Goal: Information Seeking & Learning: Learn about a topic

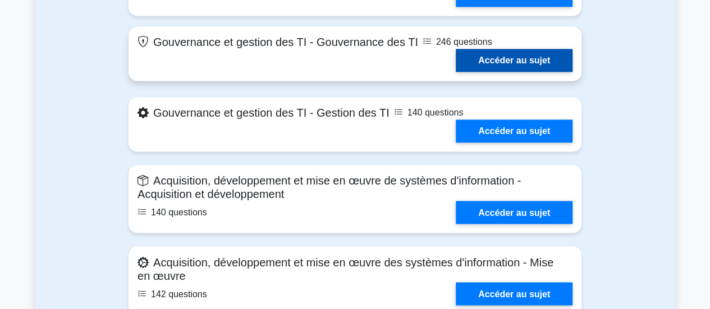
scroll to position [799, 0]
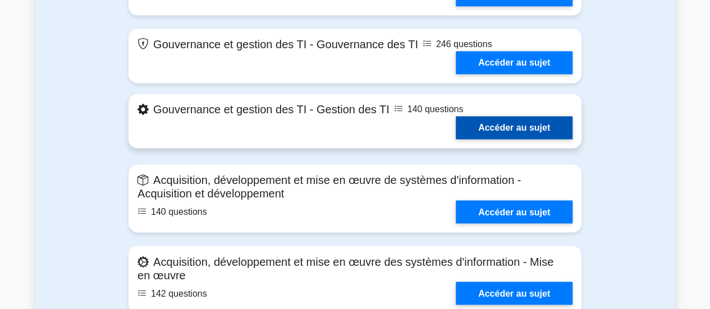
click at [483, 122] on link "Accéder au sujet" at bounding box center [514, 127] width 117 height 23
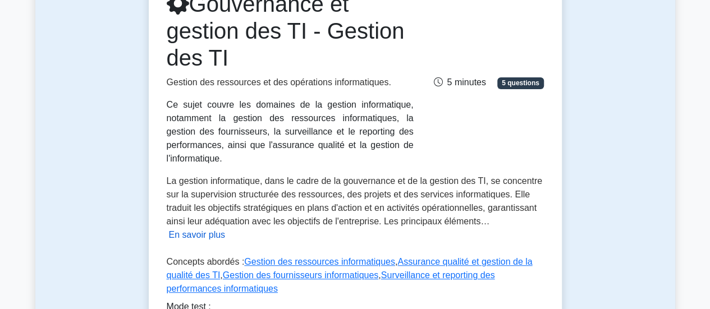
click at [226, 230] on font "En savoir plus" at bounding box center [197, 235] width 57 height 10
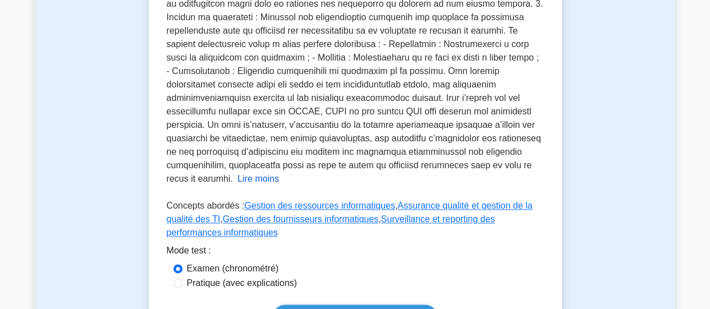
scroll to position [617, 0]
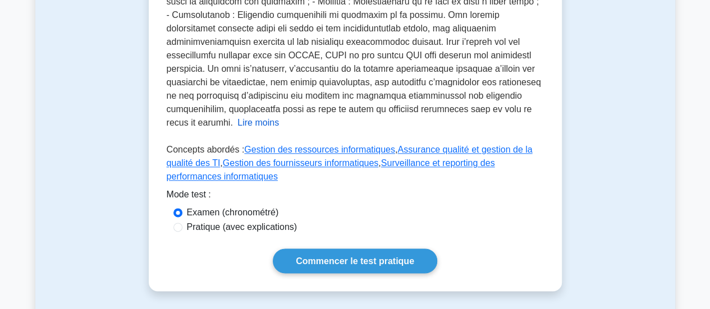
click at [257, 222] on font "Pratique (avec explications)" at bounding box center [242, 227] width 111 height 10
click at [182, 223] on input "Pratique (avec explications)" at bounding box center [177, 227] width 9 height 9
radio input "true"
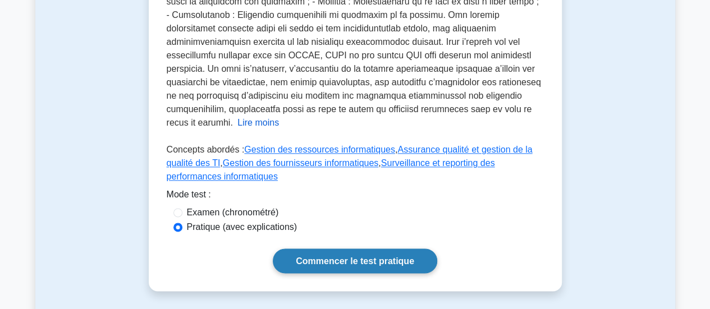
click at [320, 249] on link "Commencer le test pratique" at bounding box center [355, 261] width 164 height 24
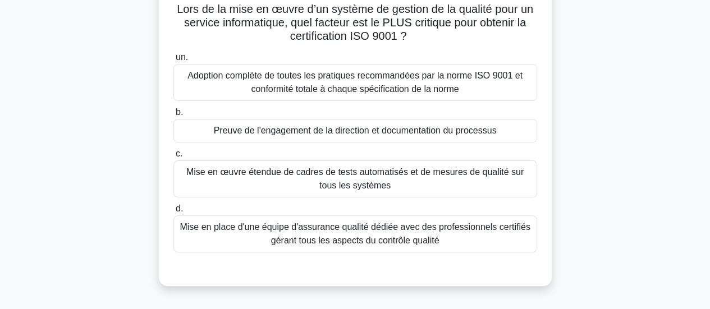
scroll to position [112, 0]
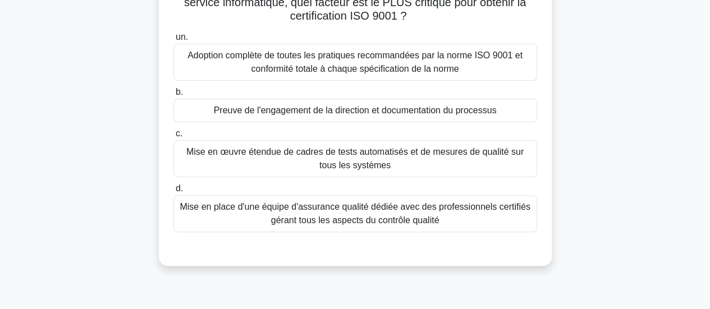
click at [302, 222] on font "Mise en place d'une équipe d'assurance qualité dédiée avec des professionnels c…" at bounding box center [355, 213] width 350 height 23
click at [173, 192] on input "d. Mise en place d'une équipe d'assurance qualité dédiée avec des professionnel…" at bounding box center [173, 188] width 0 height 7
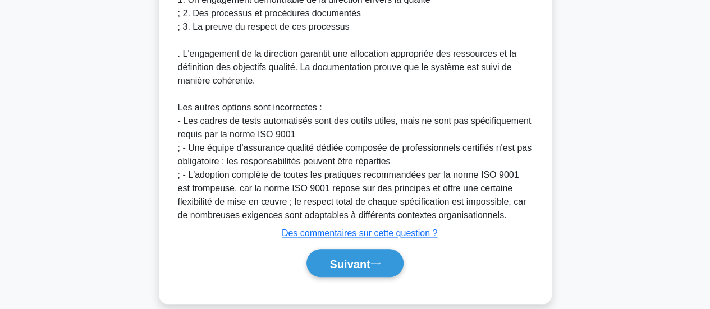
scroll to position [492, 0]
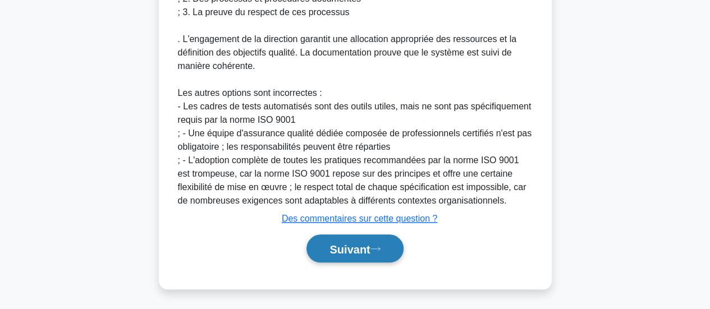
drag, startPoint x: 325, startPoint y: 250, endPoint x: 323, endPoint y: 242, distance: 8.7
click at [329, 250] on font "Suivant" at bounding box center [349, 249] width 40 height 12
click at [329, 243] on font "Suivant" at bounding box center [349, 249] width 40 height 12
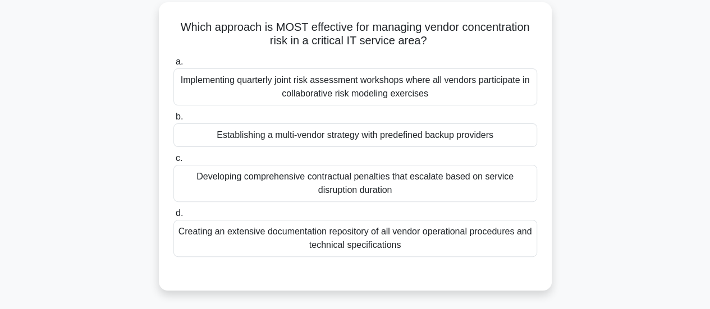
scroll to position [72, 0]
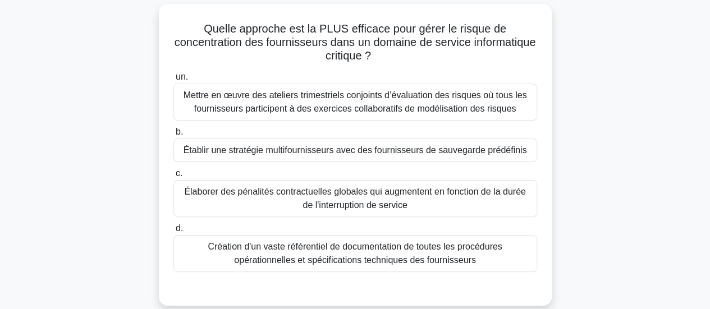
click at [320, 98] on font "Mettre en œuvre des ateliers trimestriels conjoints d’évaluation des risques où…" at bounding box center [354, 101] width 343 height 23
click at [173, 81] on input "un. Mettre en œuvre des ateliers trimestriels conjoints d’évaluation des risque…" at bounding box center [173, 77] width 0 height 7
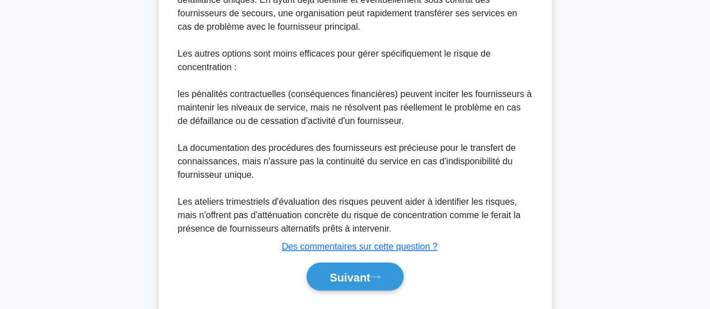
scroll to position [521, 0]
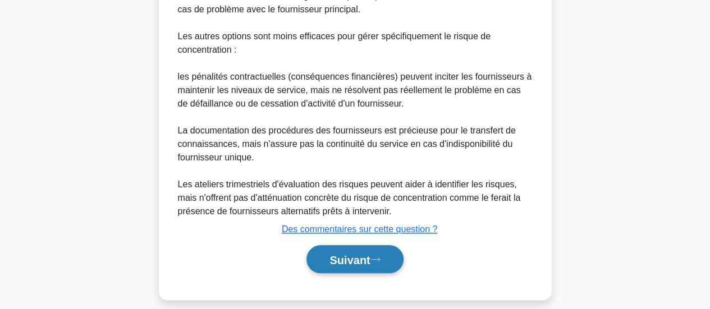
click at [329, 251] on button "Suivant" at bounding box center [354, 259] width 97 height 29
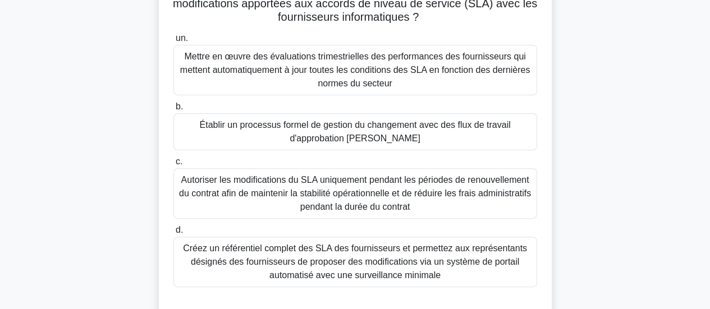
scroll to position [128, 0]
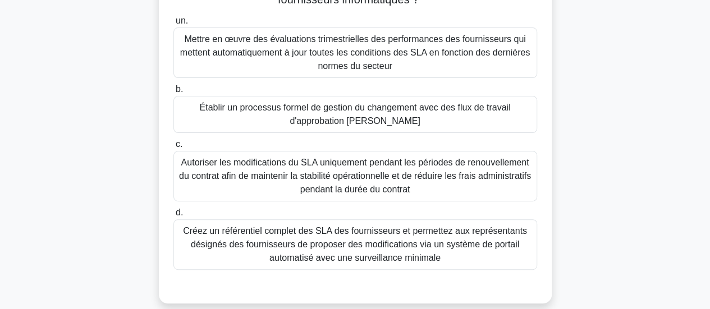
click at [351, 194] on font "Autoriser les modifications du SLA uniquement pendant les périodes de renouvell…" at bounding box center [355, 176] width 352 height 36
click at [173, 148] on input "c. Autoriser les modifications du SLA uniquement pendant les périodes de renouv…" at bounding box center [173, 144] width 0 height 7
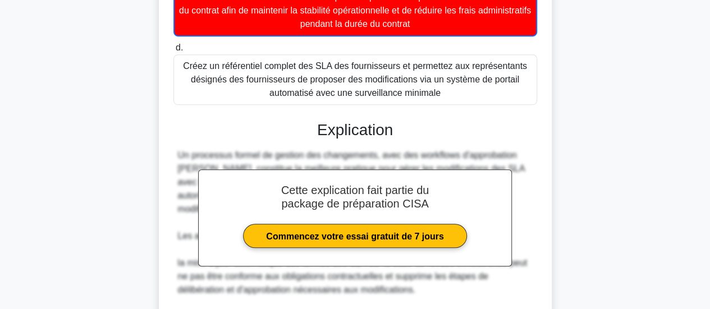
scroll to position [353, 0]
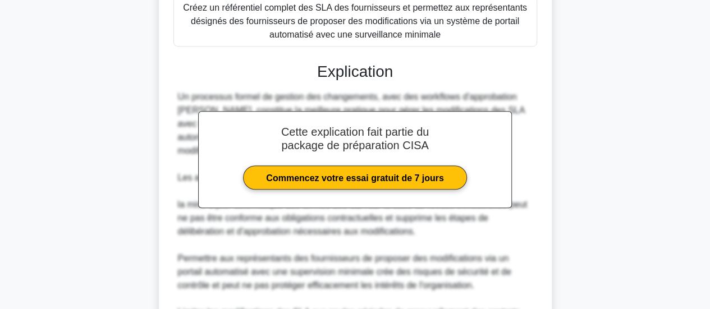
click at [291, 227] on font "la mise à jour automatique des termes des SLA sur la base de revues trimestriel…" at bounding box center [353, 218] width 350 height 36
click at [241, 88] on div "Cette explication fait partie du package de préparation CISA Commencez votre es…" at bounding box center [355, 227] width 364 height 357
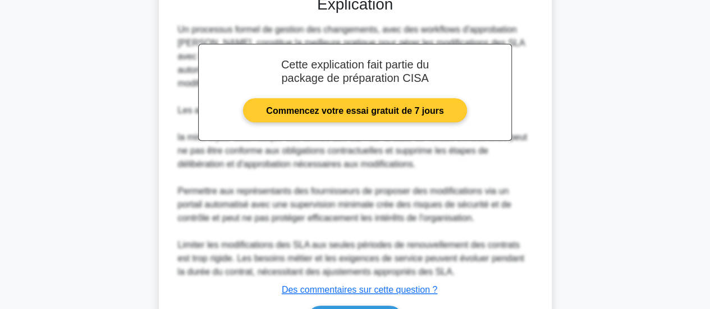
scroll to position [492, 0]
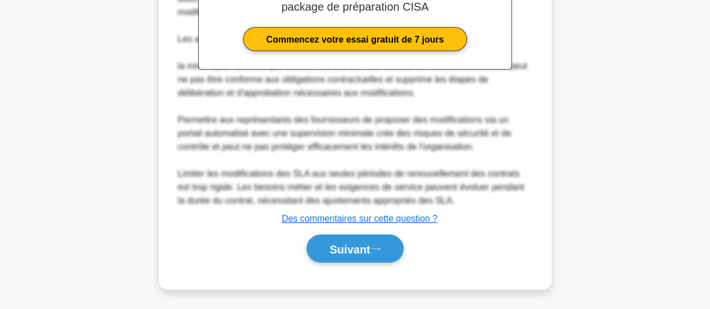
drag, startPoint x: 337, startPoint y: 241, endPoint x: 327, endPoint y: 227, distance: 17.3
click at [334, 240] on button "Suivant" at bounding box center [354, 249] width 97 height 29
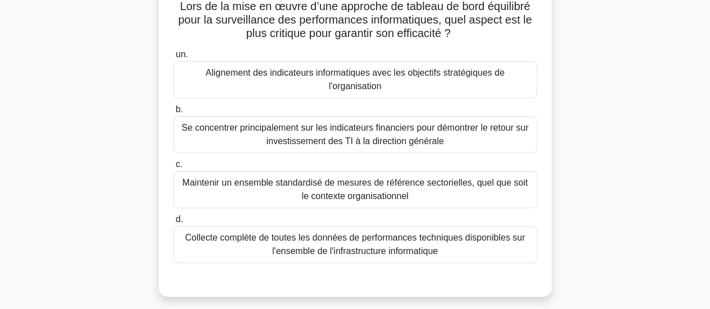
scroll to position [112, 0]
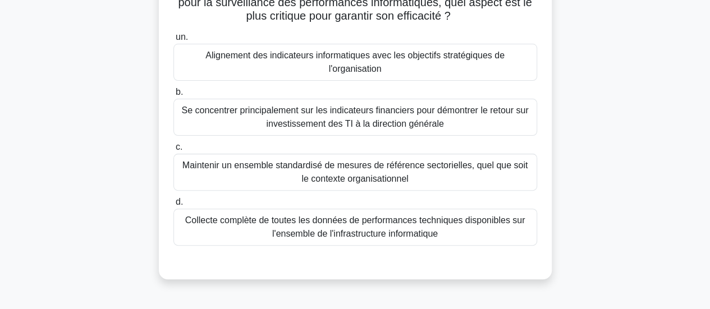
click at [320, 215] on font "Collecte complète de toutes les données de performances techniques disponibles …" at bounding box center [355, 226] width 340 height 23
click at [173, 206] on input "d. Collecte complète de toutes les données de performances techniques disponibl…" at bounding box center [173, 202] width 0 height 7
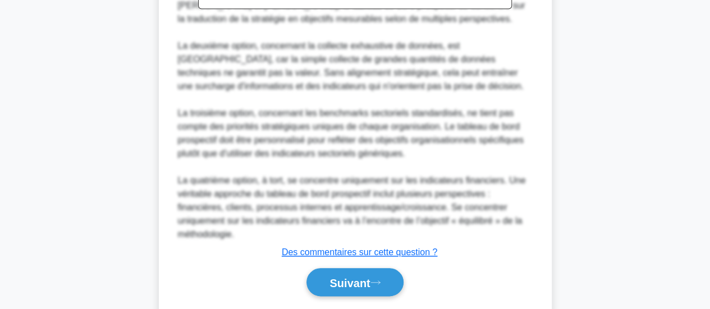
scroll to position [545, 0]
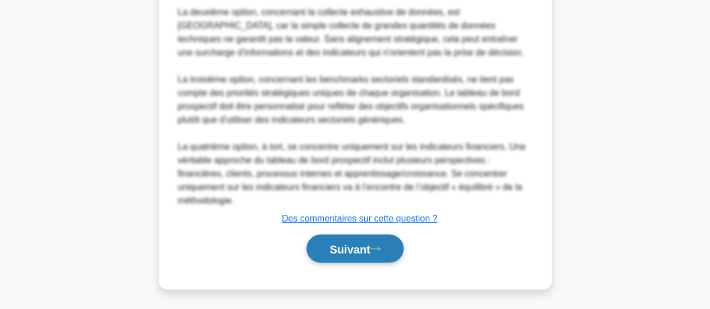
click at [329, 243] on font "Suivant" at bounding box center [349, 249] width 40 height 12
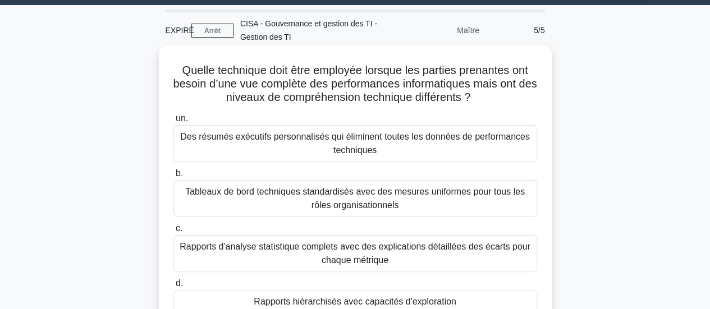
scroll to position [72, 0]
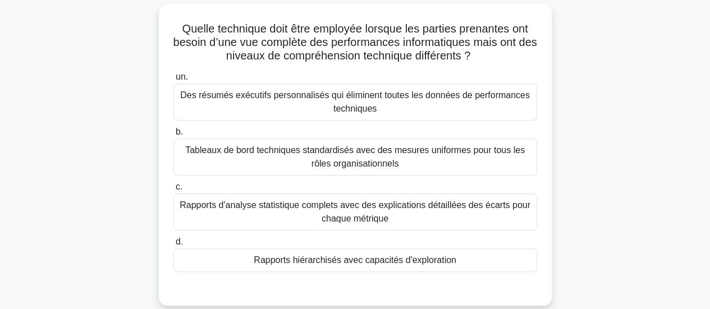
click at [272, 159] on font "Tableaux de bord techniques standardisés avec des mesures uniformes pour tous l…" at bounding box center [354, 157] width 353 height 27
click at [173, 136] on input "b. Tableaux de bord techniques standardisés avec des mesures uniformes pour tou…" at bounding box center [173, 131] width 0 height 7
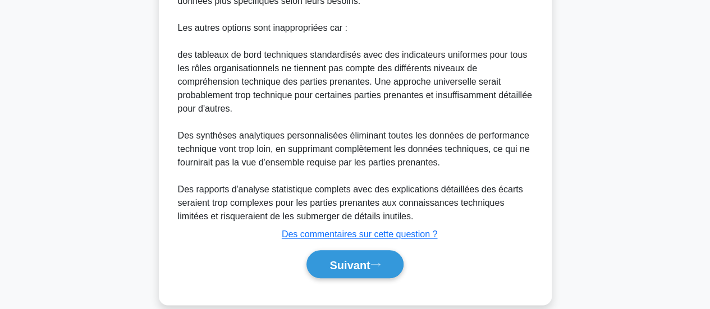
scroll to position [518, 0]
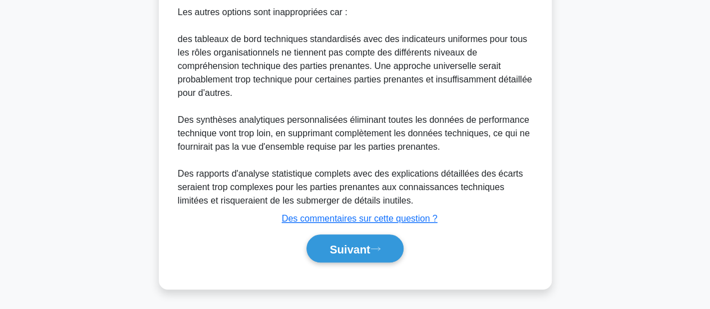
drag, startPoint x: 315, startPoint y: 241, endPoint x: 286, endPoint y: 204, distance: 47.1
click at [315, 241] on button "Suivant" at bounding box center [354, 249] width 97 height 29
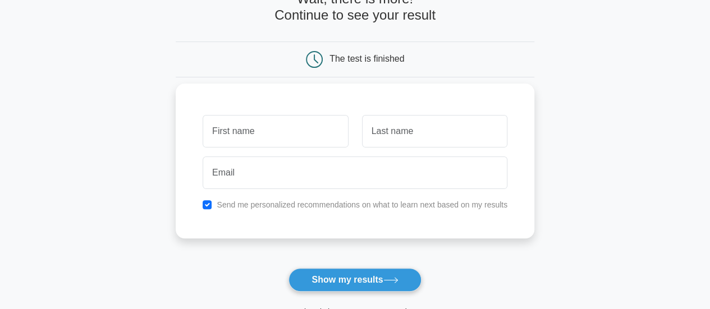
scroll to position [56, 0]
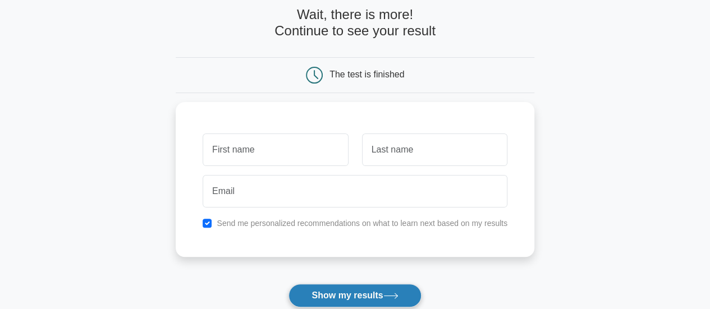
click at [315, 295] on button "Show my results" at bounding box center [354, 296] width 132 height 24
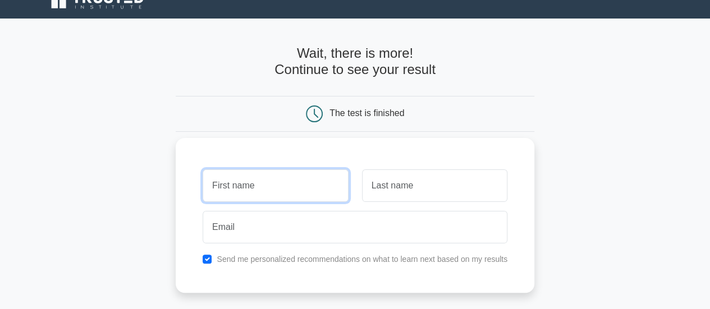
scroll to position [0, 0]
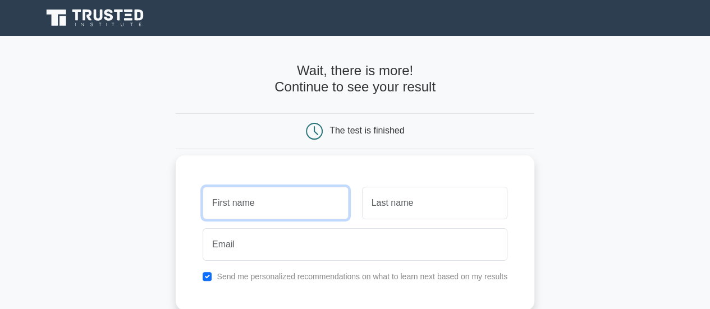
click at [216, 204] on input "text" at bounding box center [275, 203] width 145 height 33
type input "Gloria-Jérémie"
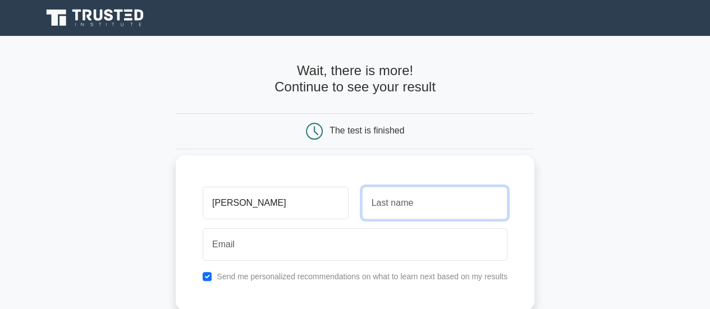
click at [385, 208] on input "text" at bounding box center [434, 203] width 145 height 33
type input "PASSI"
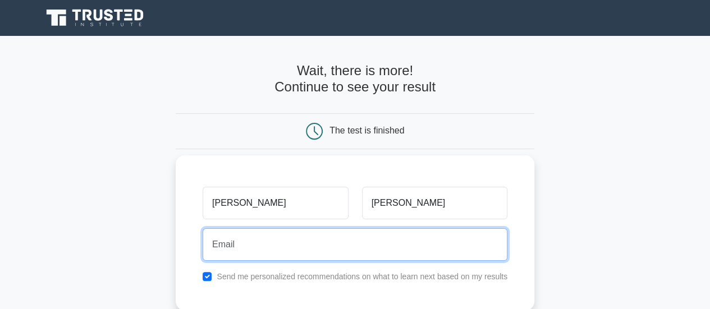
click at [343, 253] on input "email" at bounding box center [355, 244] width 305 height 33
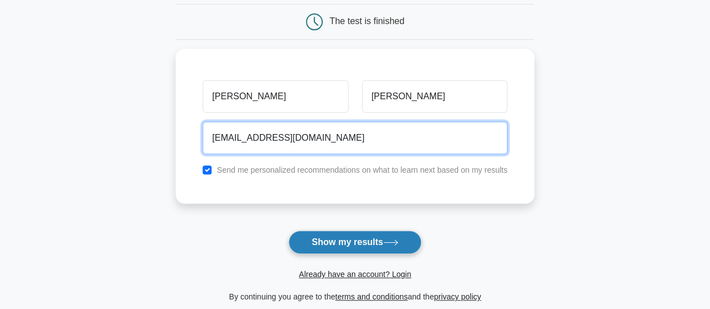
scroll to position [112, 0]
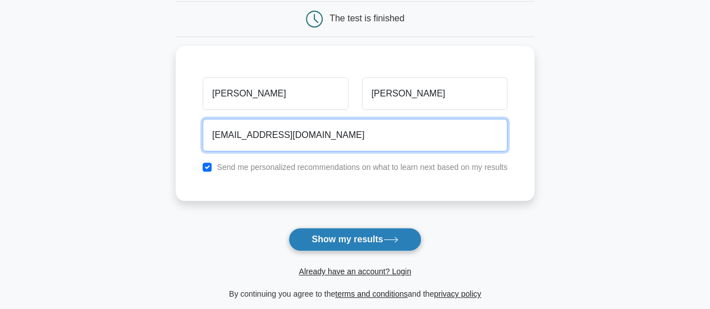
type input "passijeremie3@gmail.com"
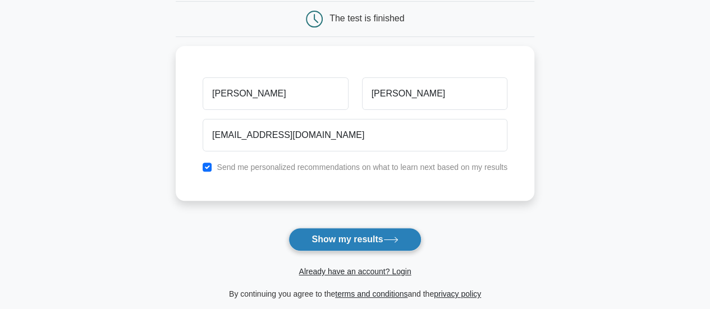
click at [351, 244] on button "Show my results" at bounding box center [354, 240] width 132 height 24
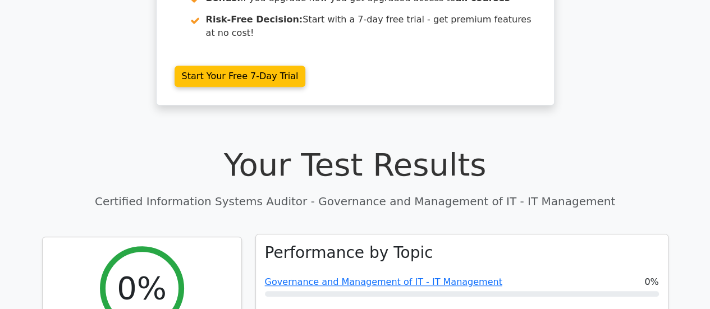
scroll to position [281, 0]
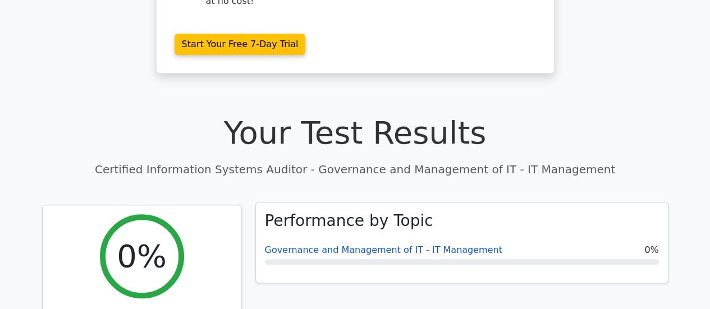
click at [313, 245] on link "Governance and Management of IT - IT Management" at bounding box center [383, 250] width 237 height 11
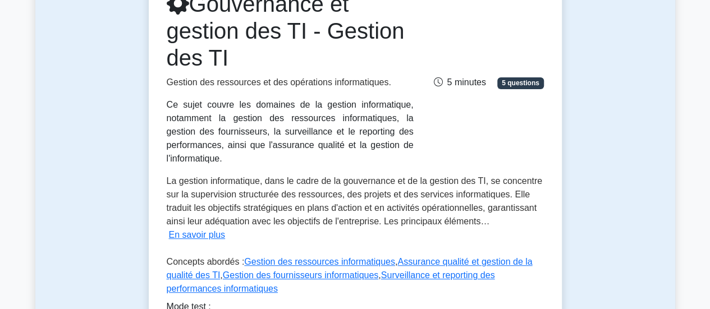
scroll to position [112, 0]
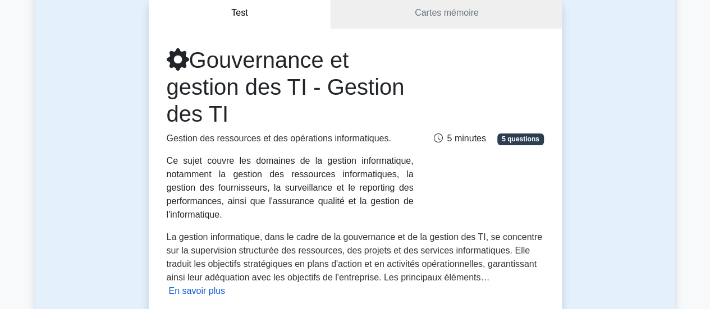
click at [226, 286] on font "En savoir plus" at bounding box center [197, 291] width 57 height 10
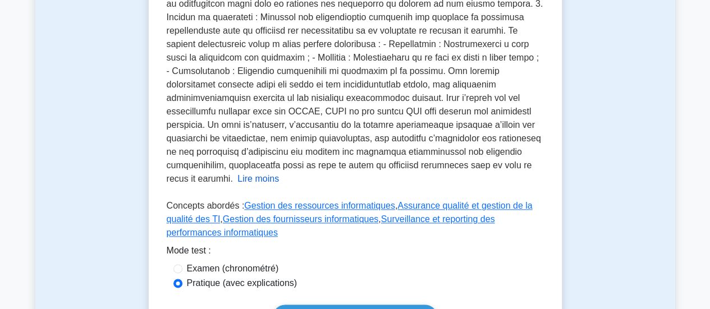
scroll to position [673, 0]
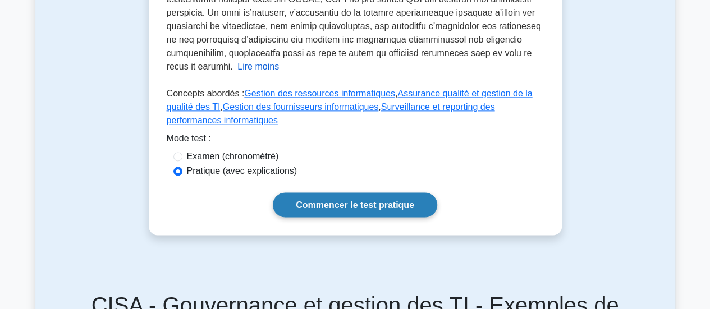
click at [328, 200] on font "Commencer le test pratique" at bounding box center [355, 205] width 118 height 10
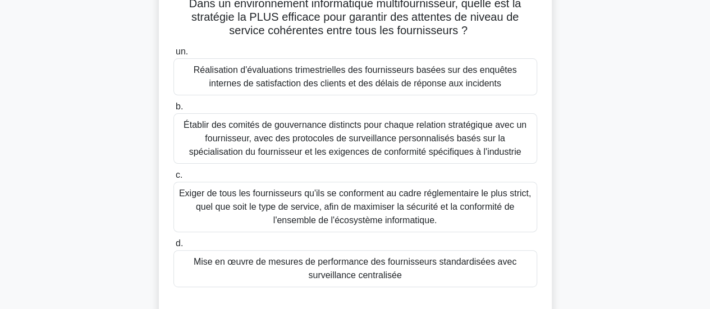
scroll to position [56, 0]
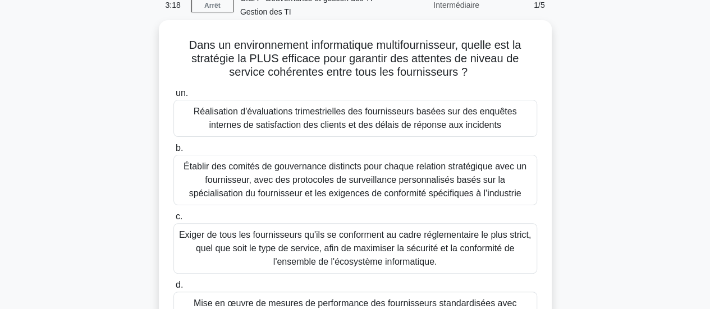
click at [274, 171] on font "Établir des comités de gouvernance distincts pour chaque relation stratégique a…" at bounding box center [354, 180] width 343 height 36
click at [173, 152] on input "b. Établir des comités de gouvernance distincts pour chaque relation stratégiqu…" at bounding box center [173, 148] width 0 height 7
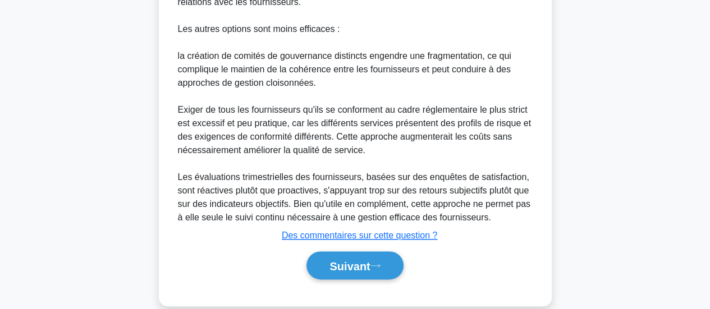
scroll to position [613, 0]
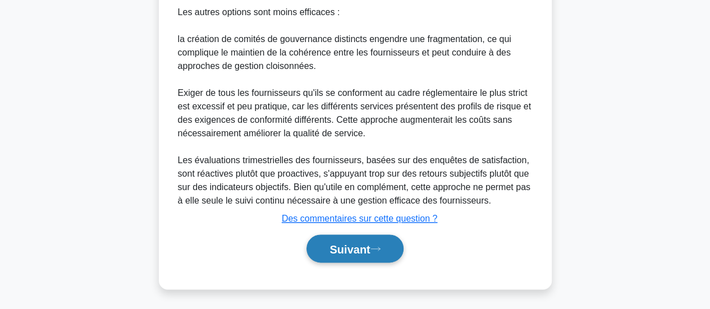
click at [323, 237] on button "Suivant" at bounding box center [354, 249] width 97 height 29
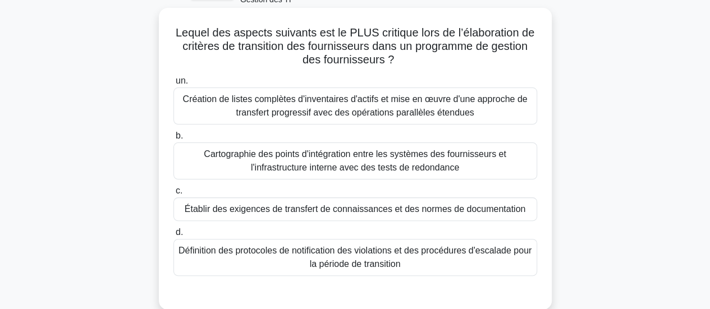
scroll to position [86, 0]
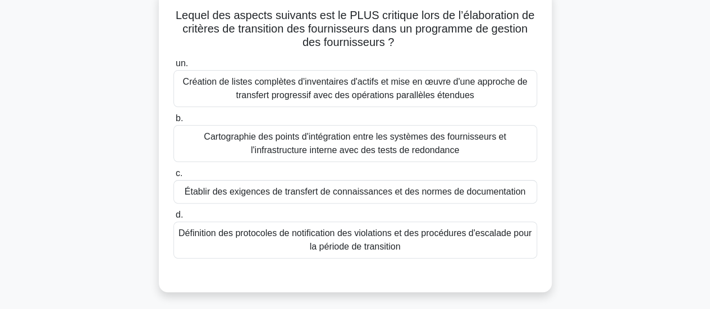
click at [242, 138] on font "Cartographie des points d'intégration entre les systèmes des fournisseurs et l'…" at bounding box center [355, 143] width 302 height 23
click at [173, 122] on input "b. Cartographie des points d'intégration entre les systèmes des fournisseurs et…" at bounding box center [173, 118] width 0 height 7
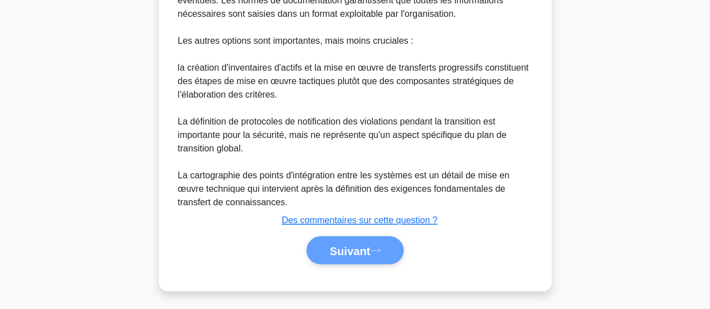
scroll to position [505, 0]
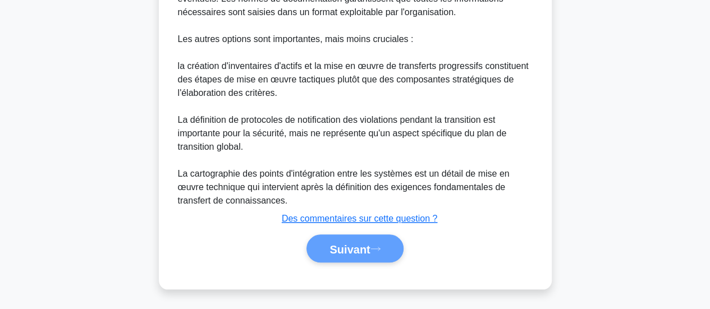
click at [361, 251] on div "Suivant" at bounding box center [355, 249] width 368 height 29
click at [356, 240] on div "Suivant" at bounding box center [355, 249] width 368 height 29
click at [330, 245] on div "Suivant" at bounding box center [355, 249] width 368 height 29
click at [328, 249] on div "Suivant" at bounding box center [355, 249] width 368 height 29
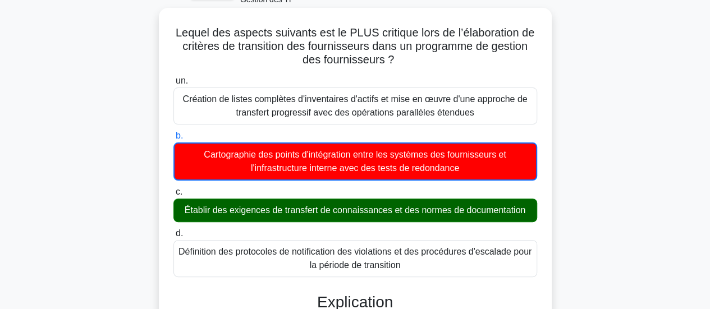
scroll to position [0, 0]
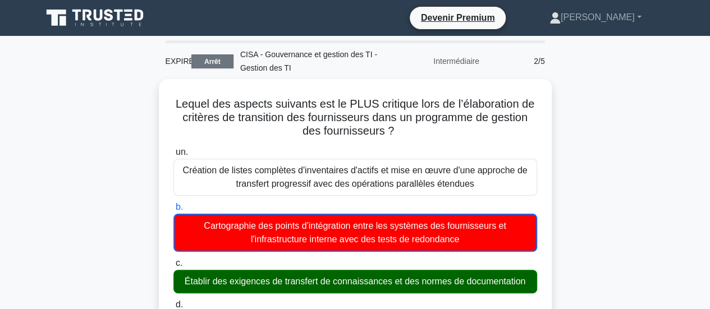
click at [213, 61] on font "Arrêt" at bounding box center [212, 62] width 16 height 8
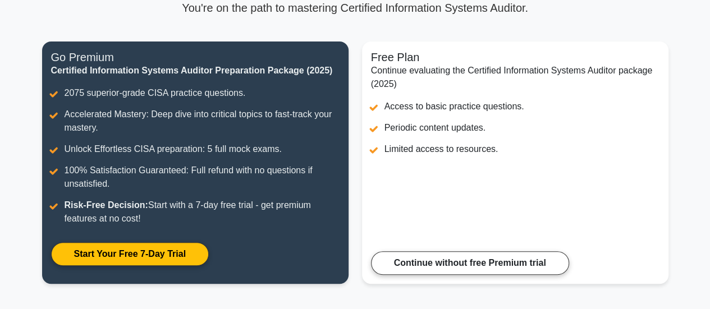
scroll to position [224, 0]
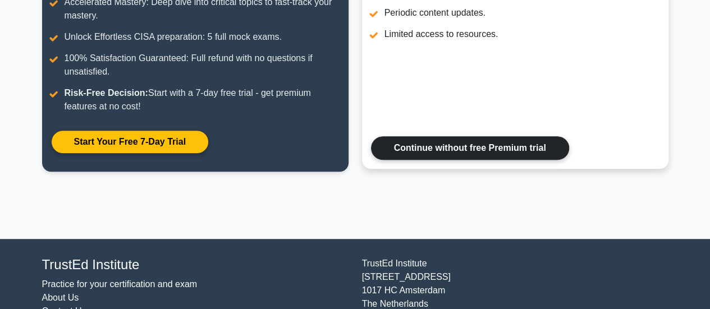
click at [419, 141] on link "Continue without free Premium trial" at bounding box center [470, 148] width 198 height 24
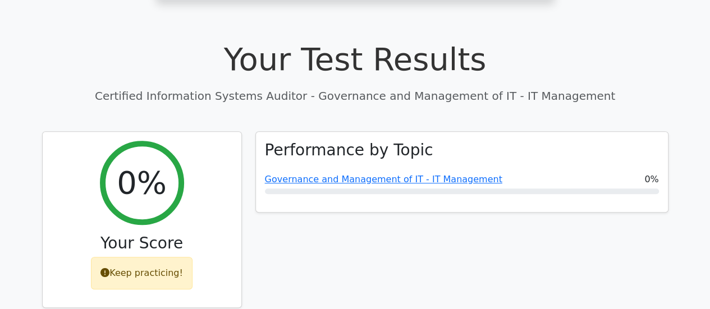
scroll to position [337, 0]
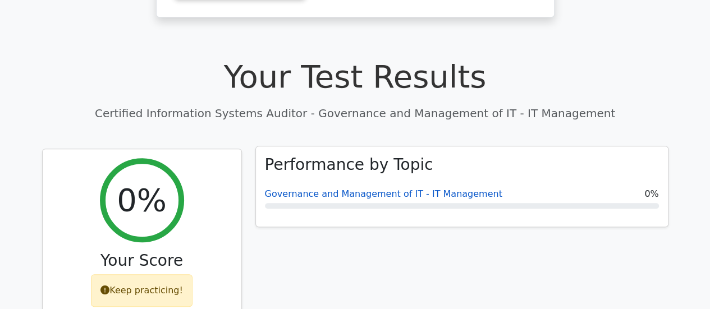
click at [297, 189] on link "Governance and Management of IT - IT Management" at bounding box center [383, 194] width 237 height 11
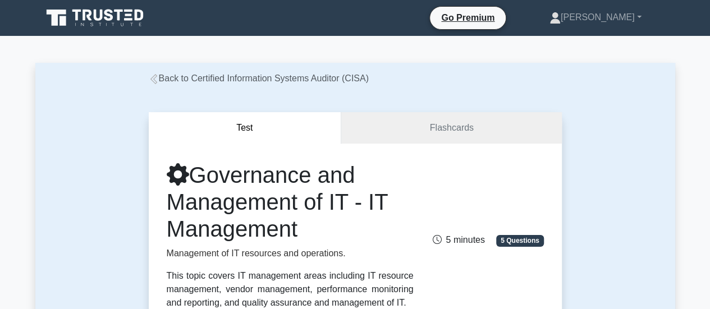
drag, startPoint x: 225, startPoint y: 162, endPoint x: 512, endPoint y: 59, distance: 304.5
